Goal: Transaction & Acquisition: Purchase product/service

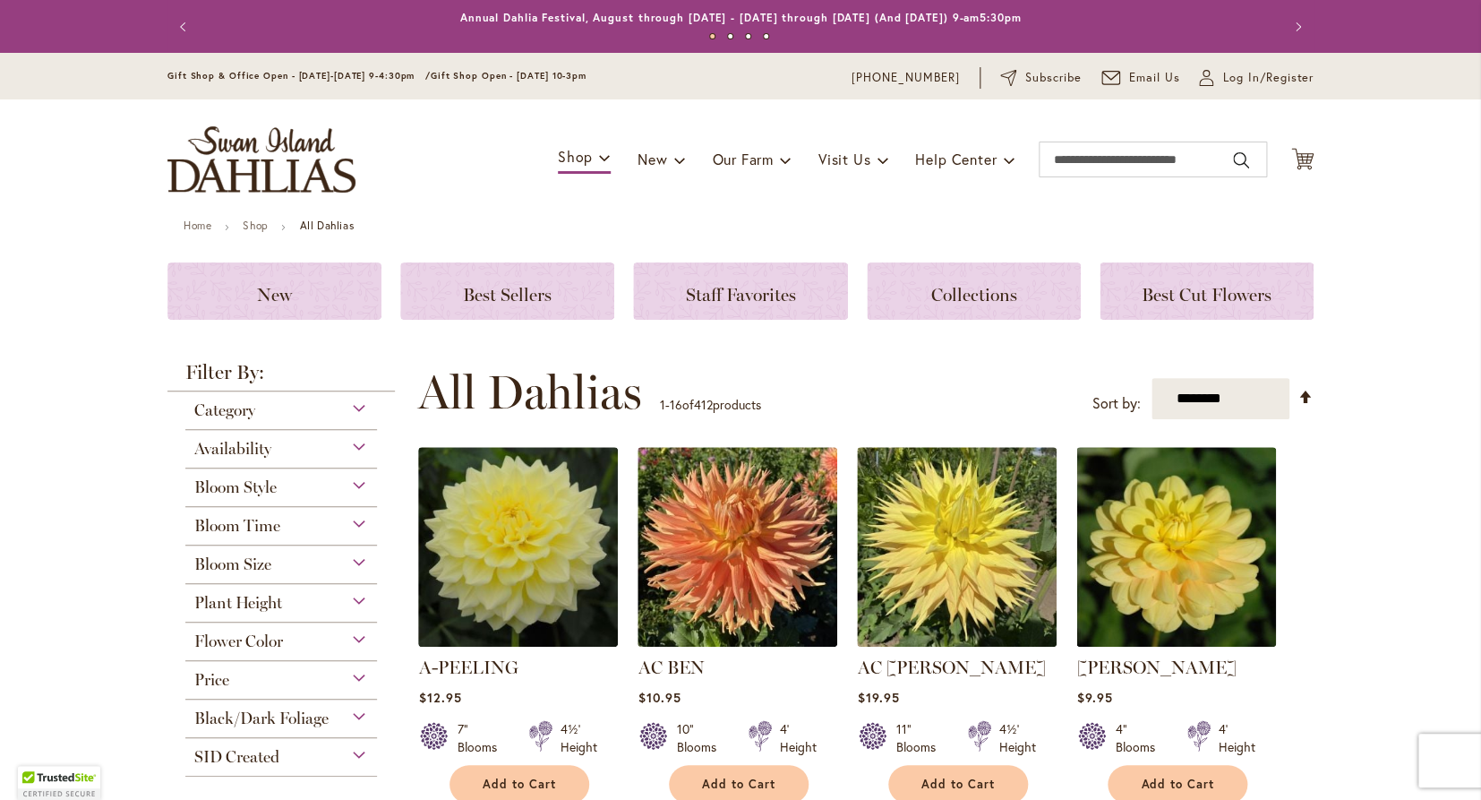
scroll to position [460, 0]
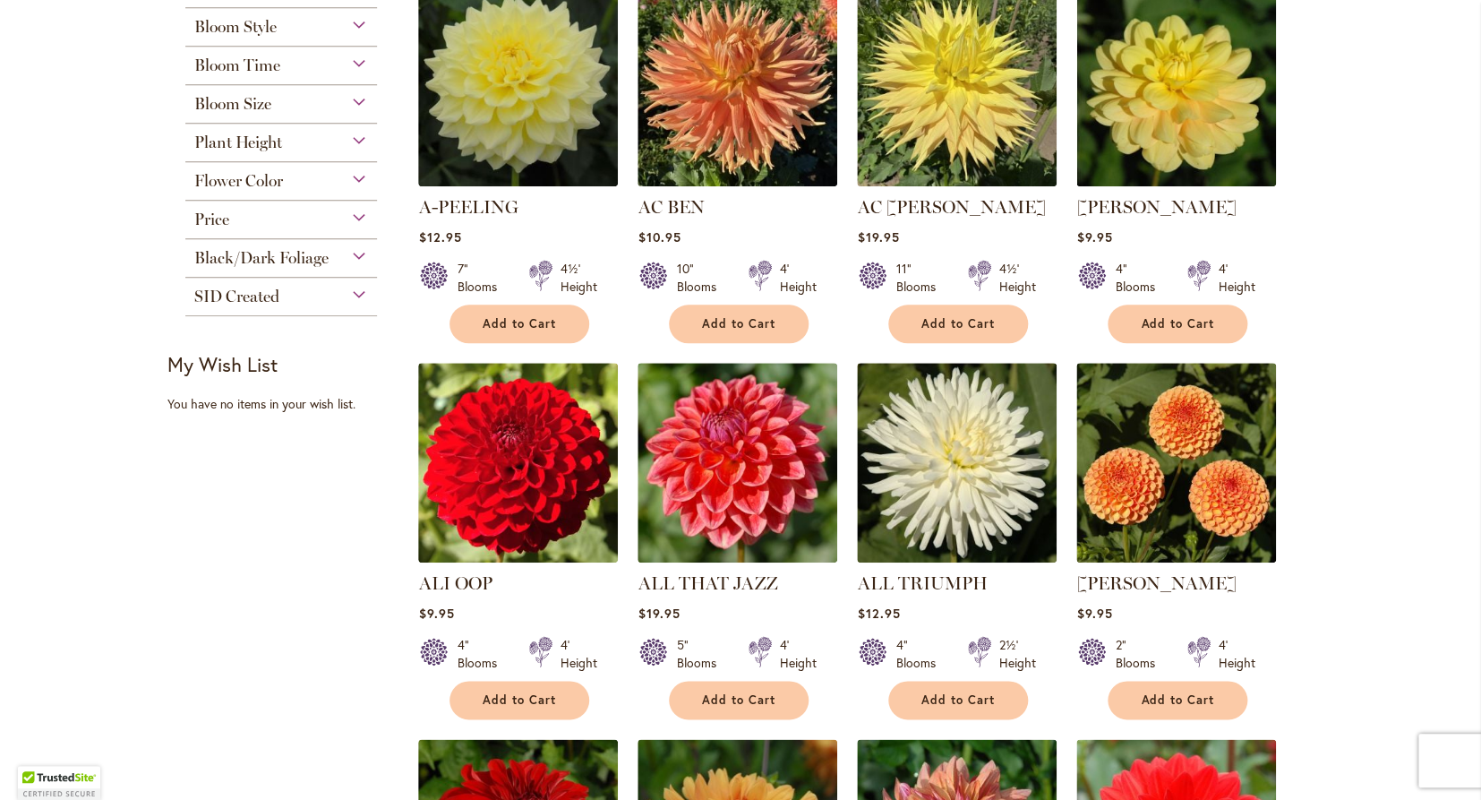
click at [265, 180] on span "Flower Color" at bounding box center [238, 181] width 89 height 20
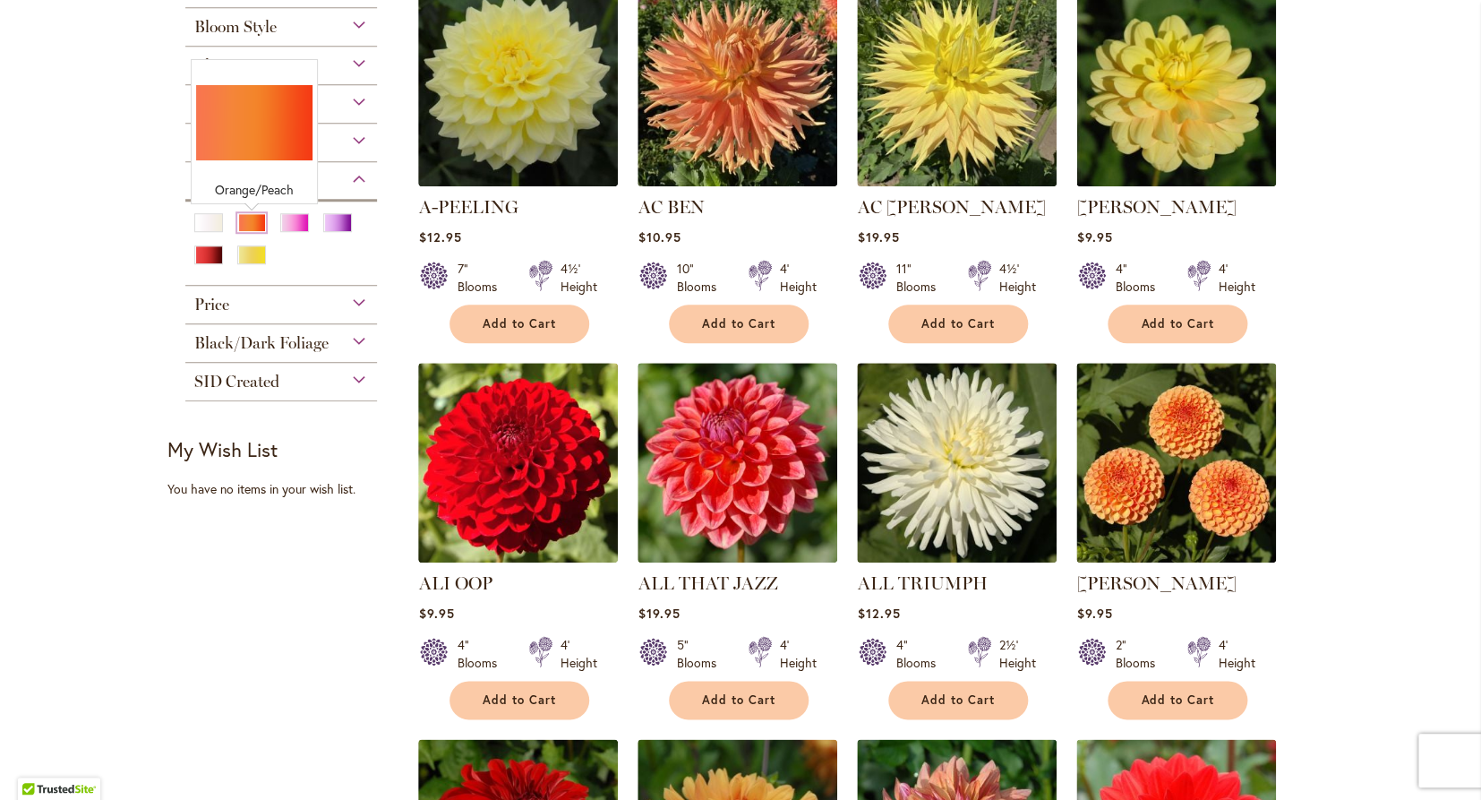
click at [250, 219] on div "Orange/Peach" at bounding box center [251, 222] width 29 height 19
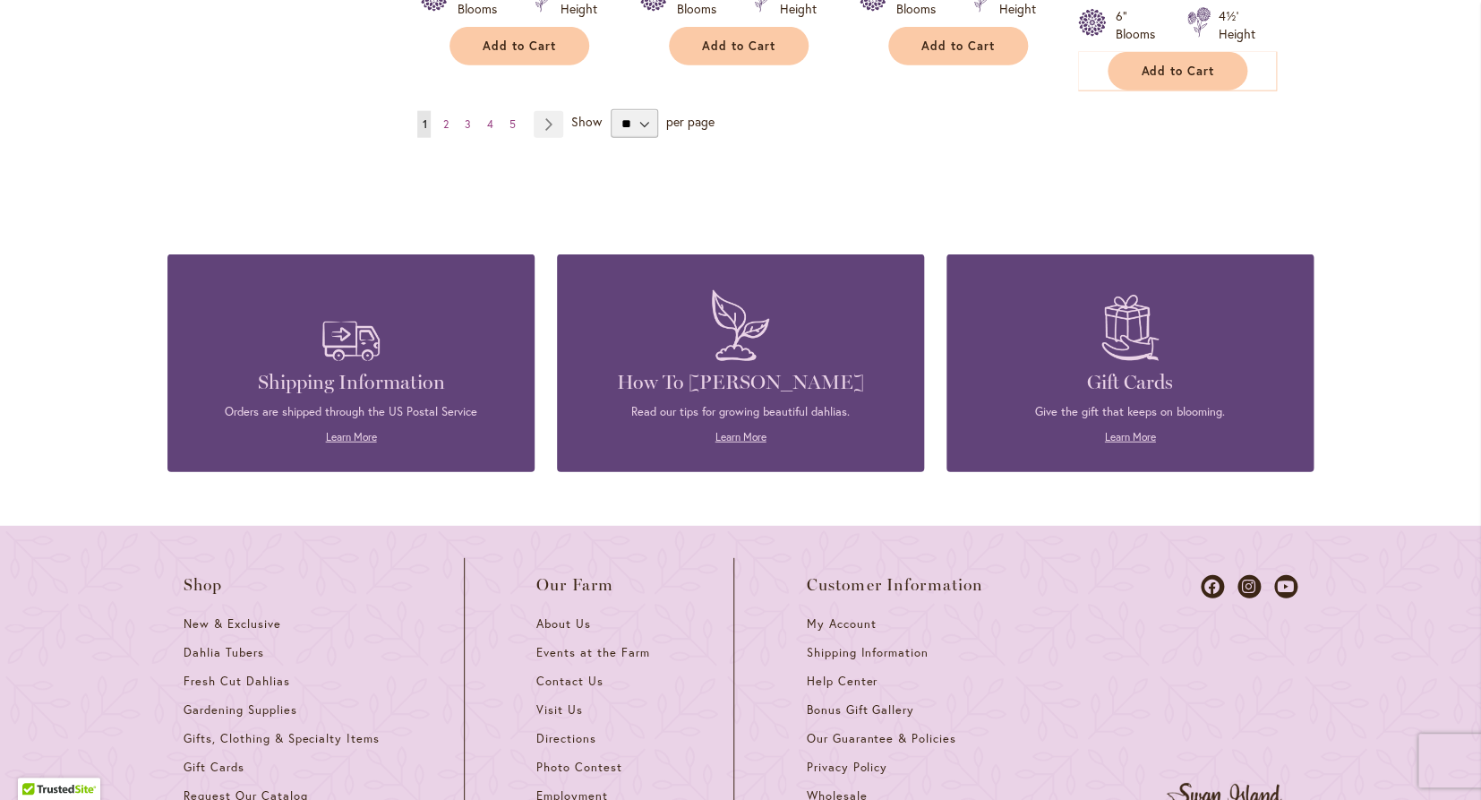
scroll to position [1875, 0]
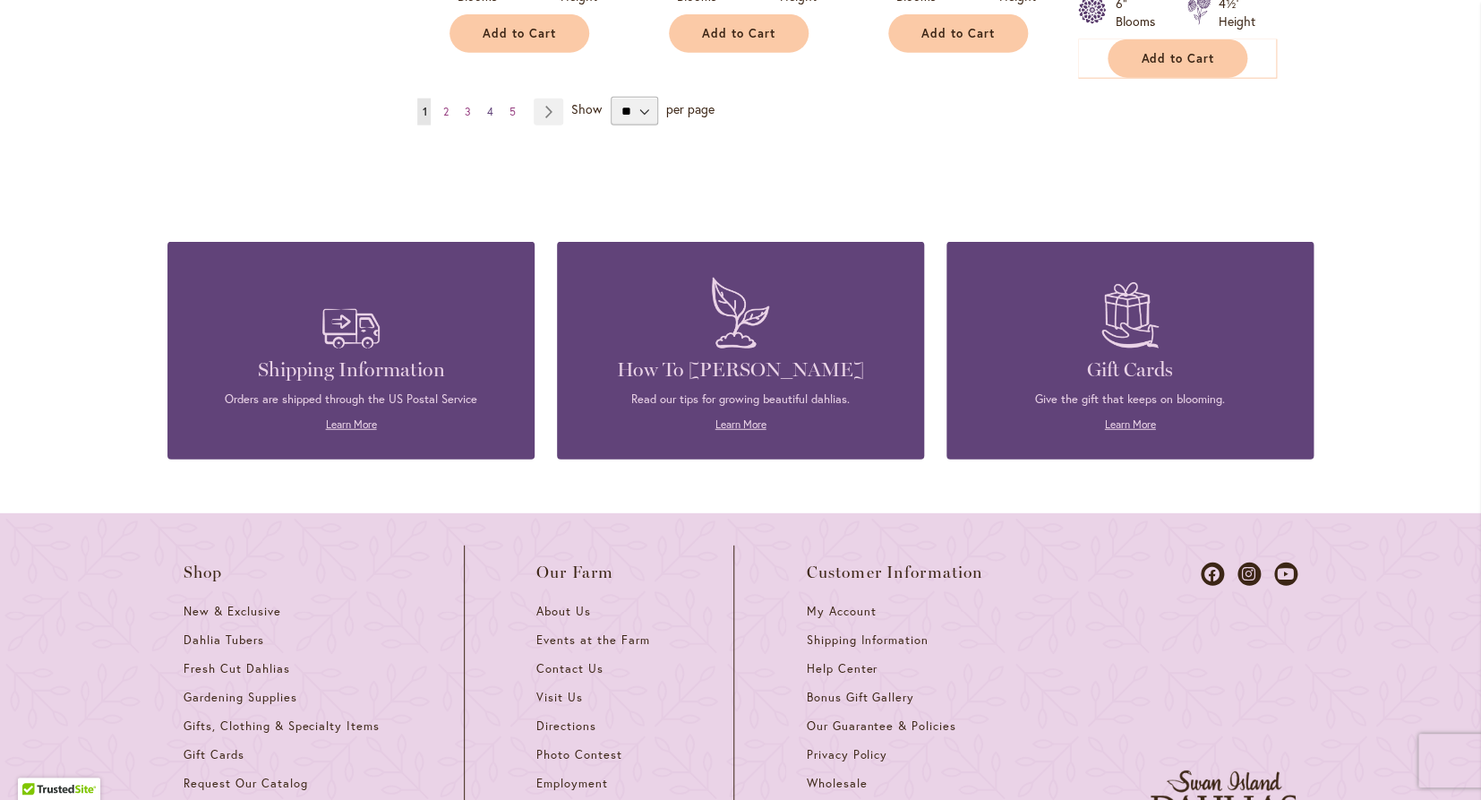
click at [490, 105] on span "4" at bounding box center [489, 111] width 6 height 13
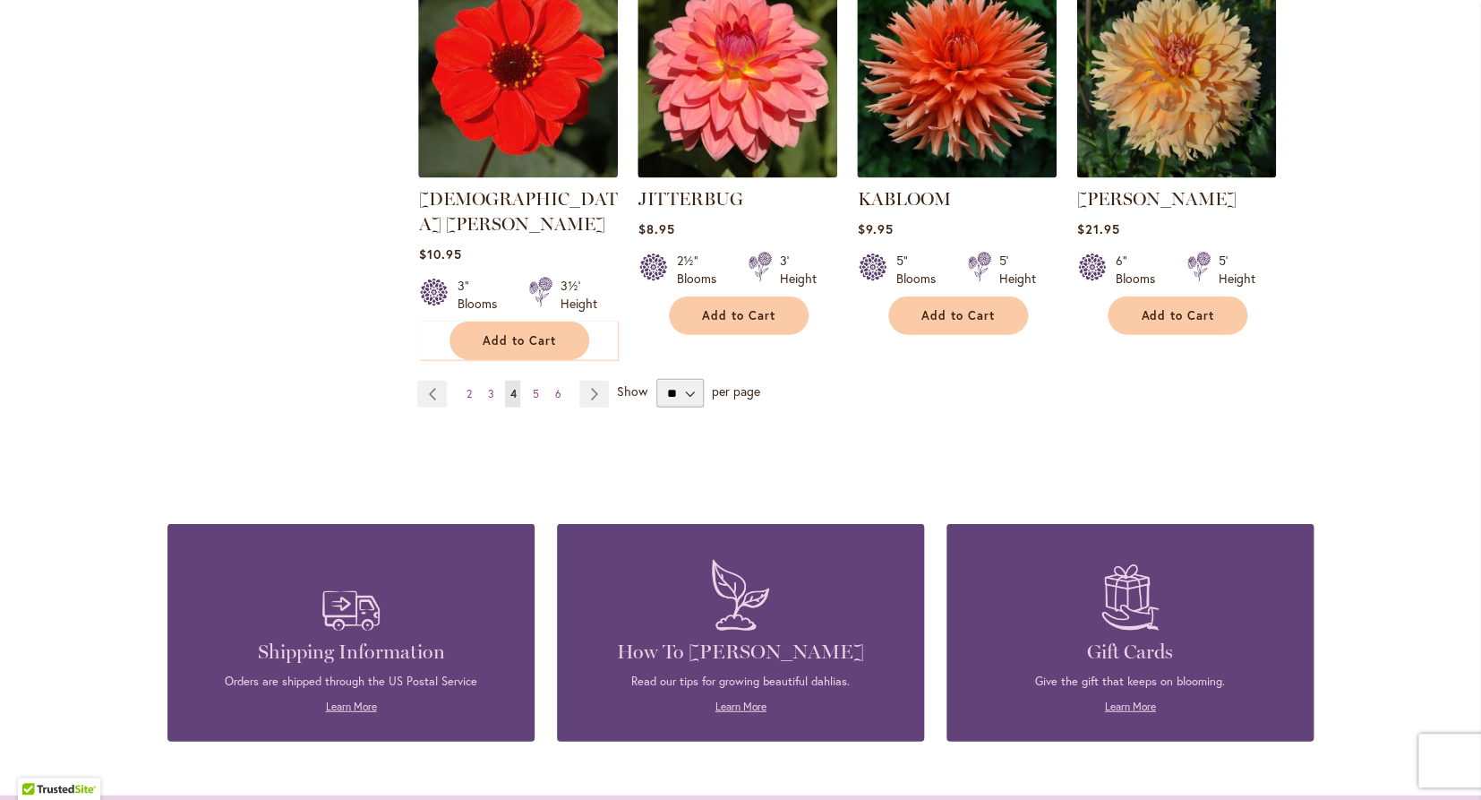
scroll to position [1600, 0]
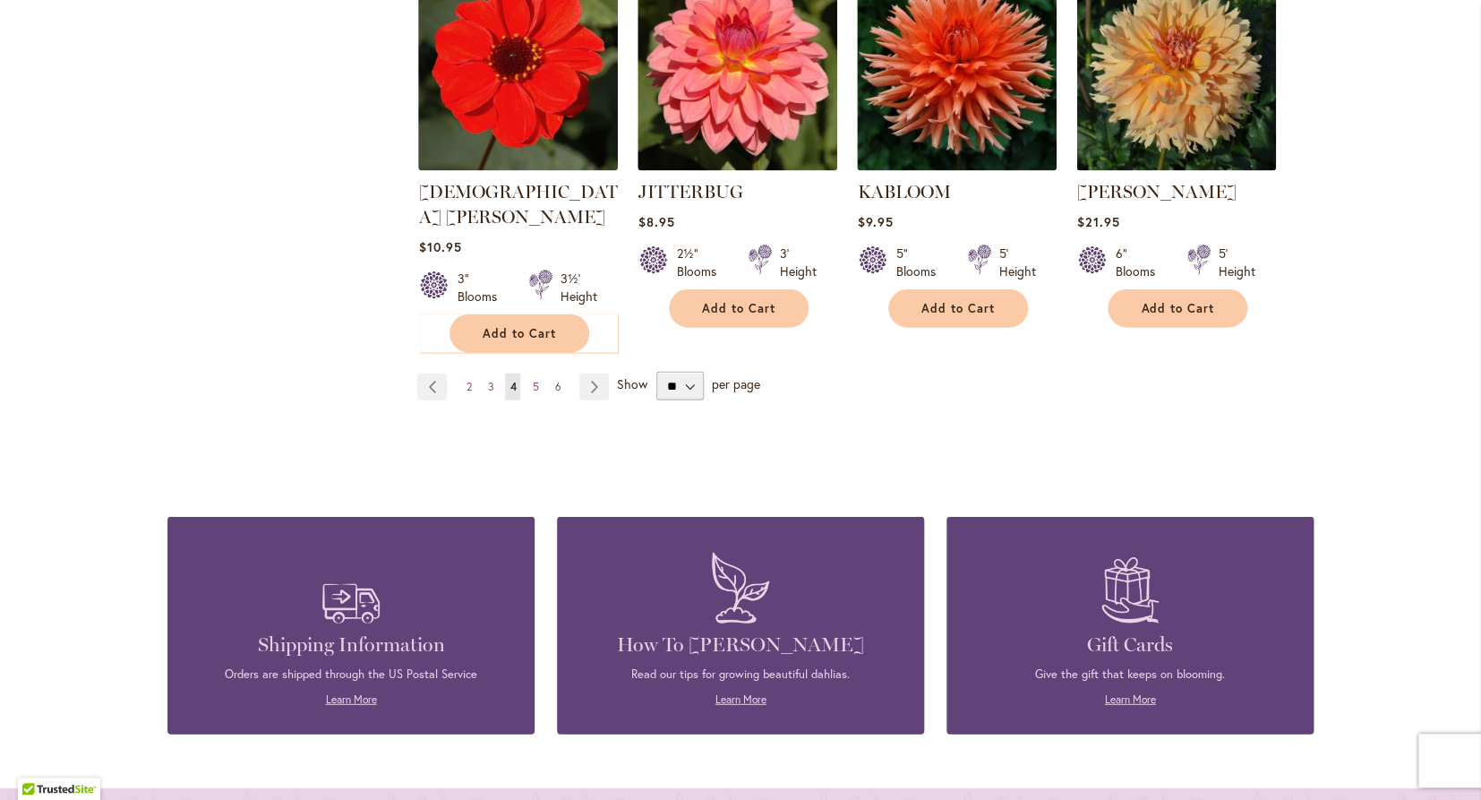
click at [552, 373] on link "Page 6" at bounding box center [557, 386] width 15 height 27
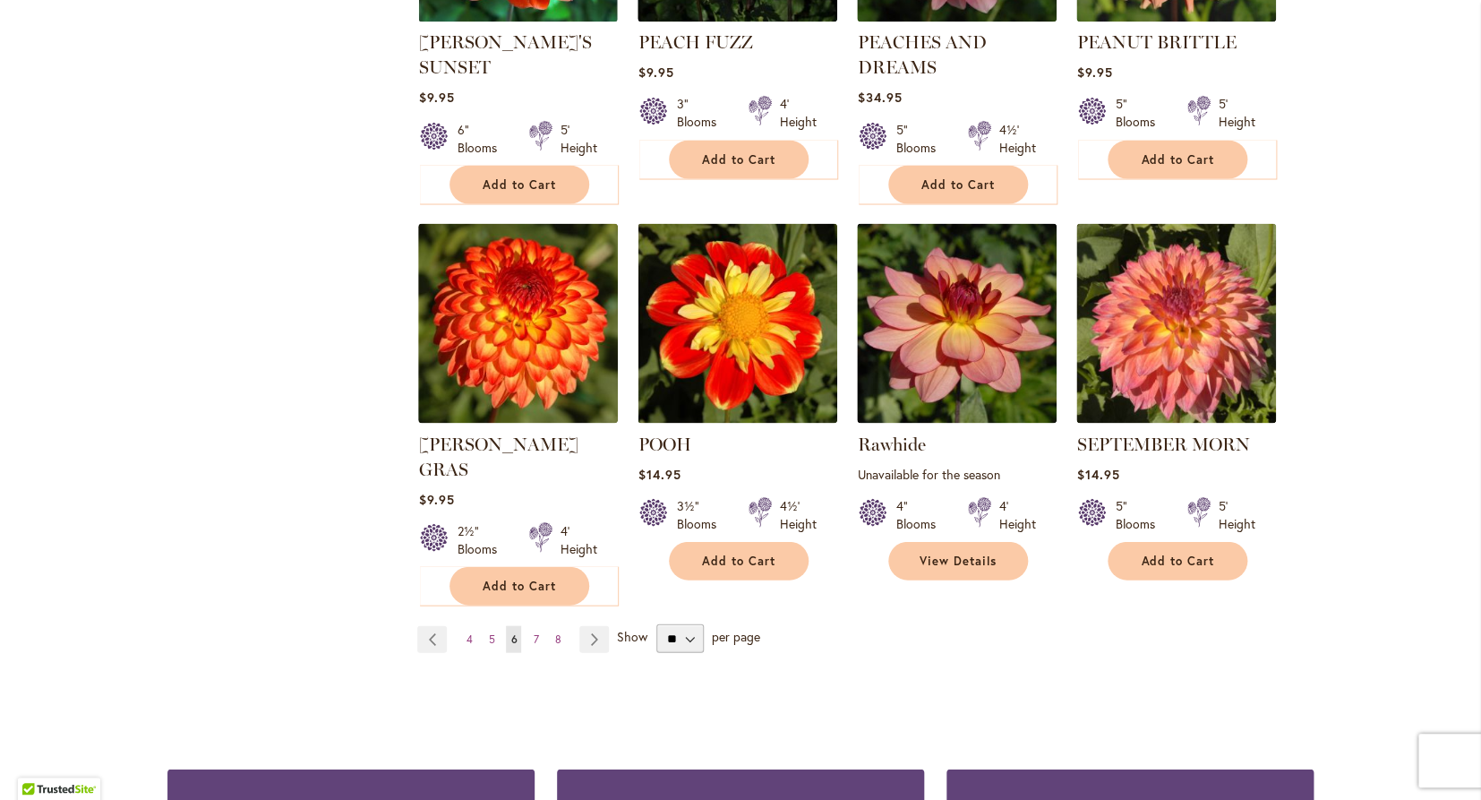
scroll to position [1467, 0]
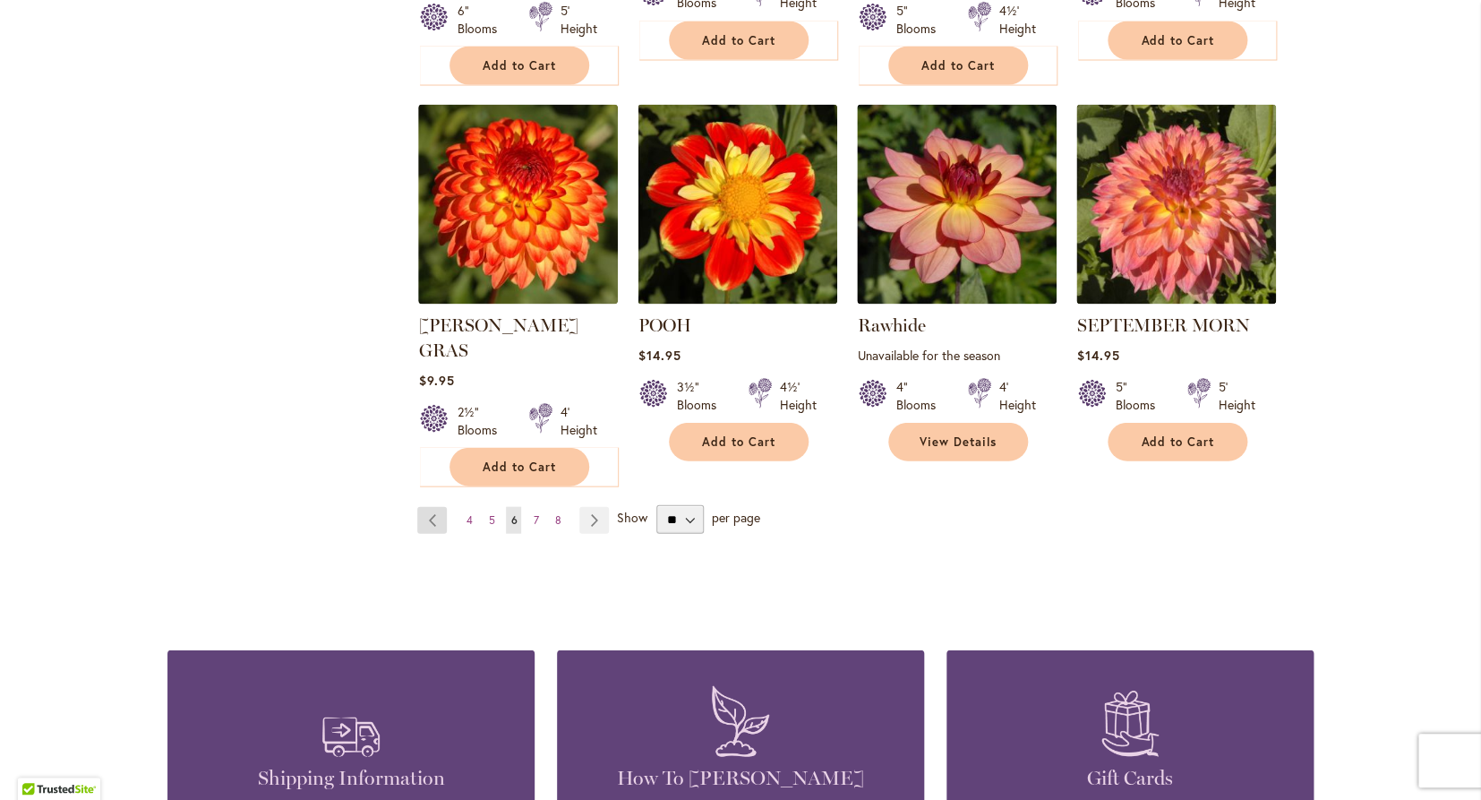
click at [429, 506] on link "Page Previous" at bounding box center [432, 519] width 30 height 27
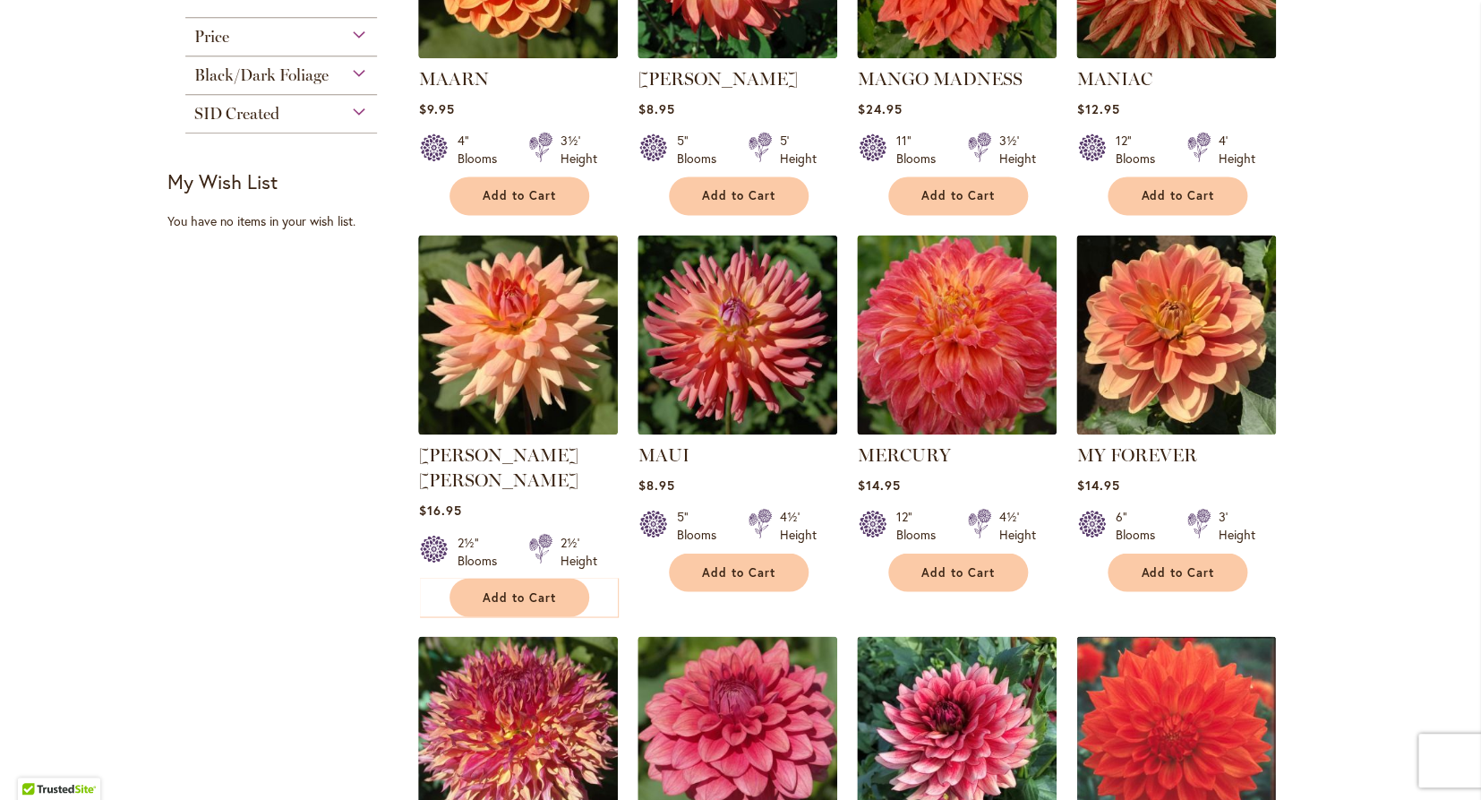
scroll to position [937, 0]
